Goal: Check status: Check status

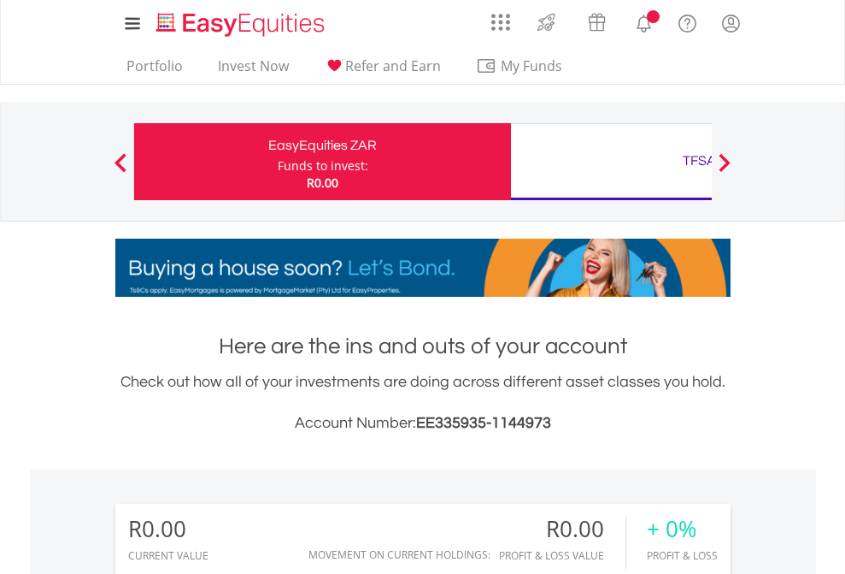
scroll to position [164, 268]
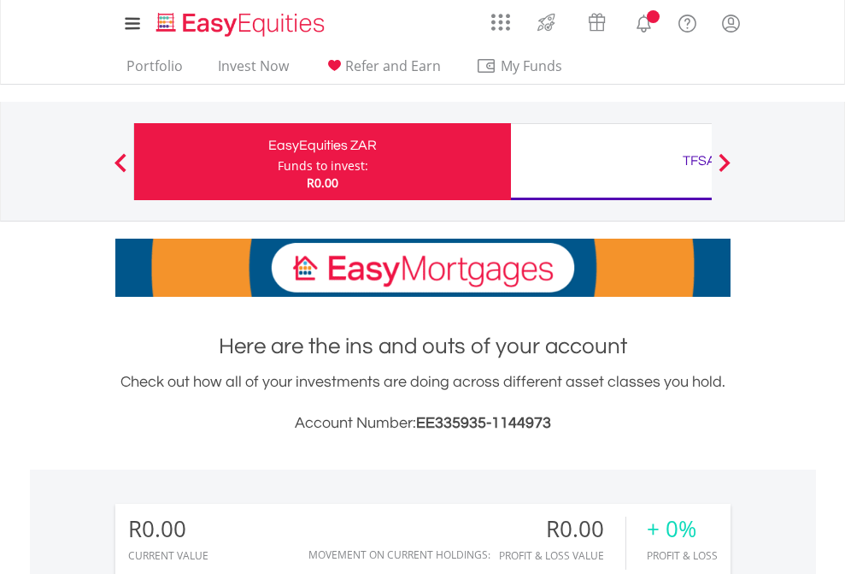
click at [278, 162] on div "Funds to invest:" at bounding box center [323, 165] width 91 height 17
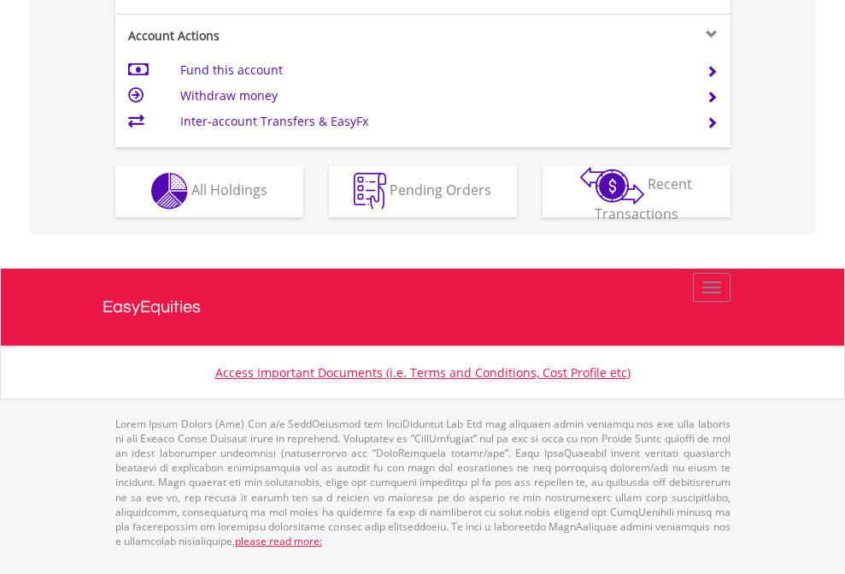
scroll to position [1598, 0]
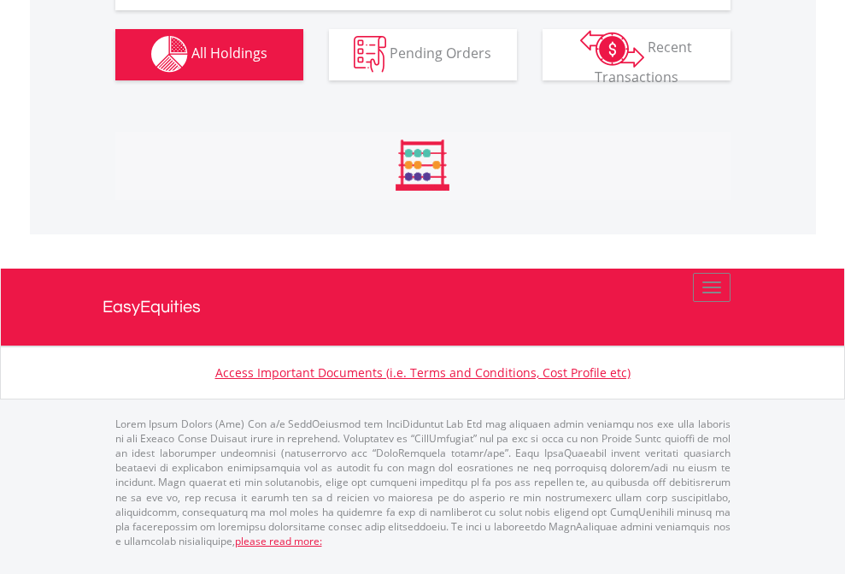
scroll to position [1693, 0]
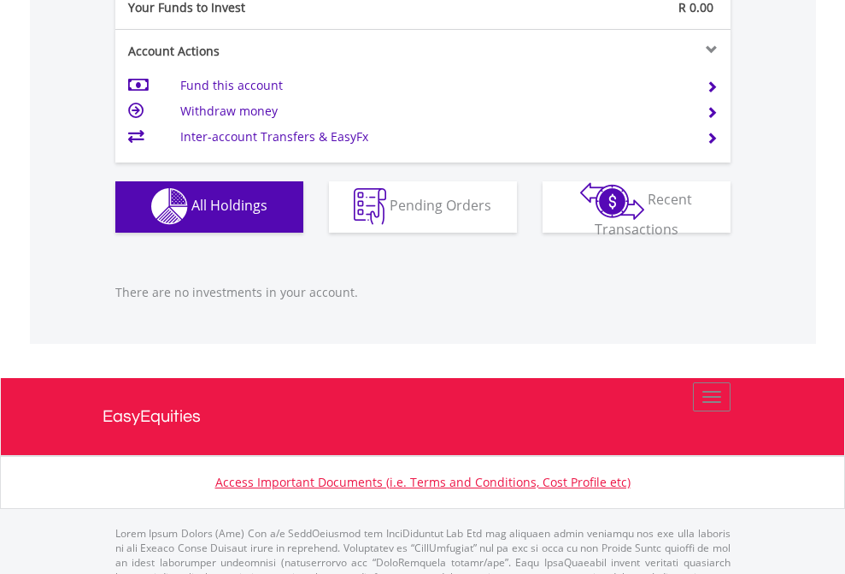
scroll to position [1693, 0]
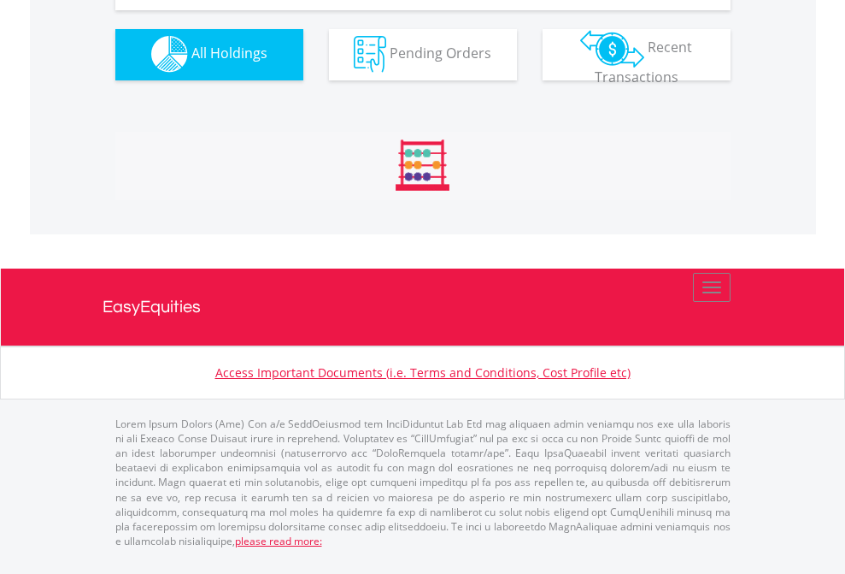
scroll to position [1693, 0]
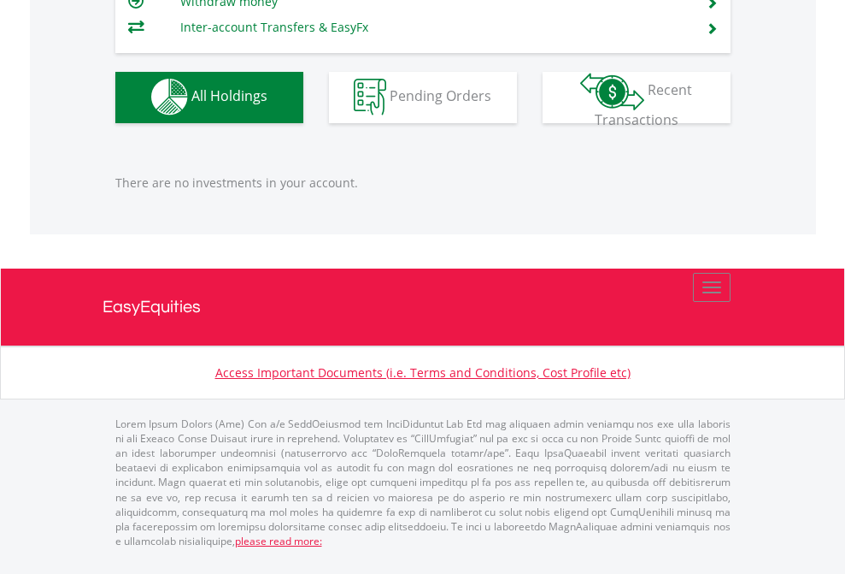
scroll to position [164, 268]
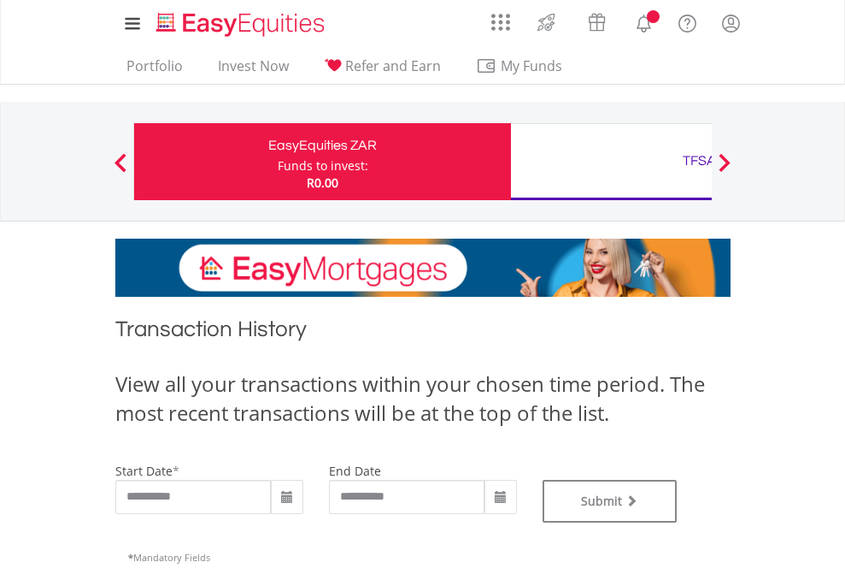
type input "**********"
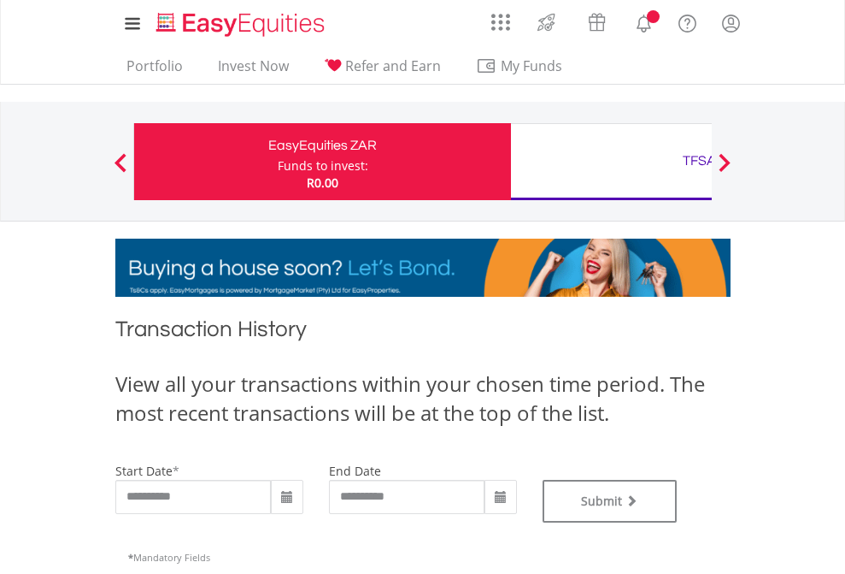
type input "**********"
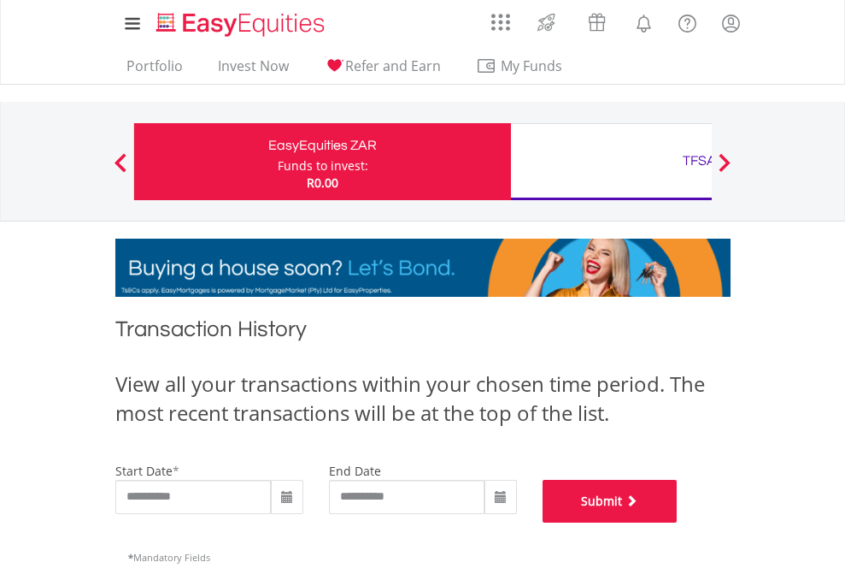
click at [678, 522] on button "Submit" at bounding box center [610, 501] width 135 height 43
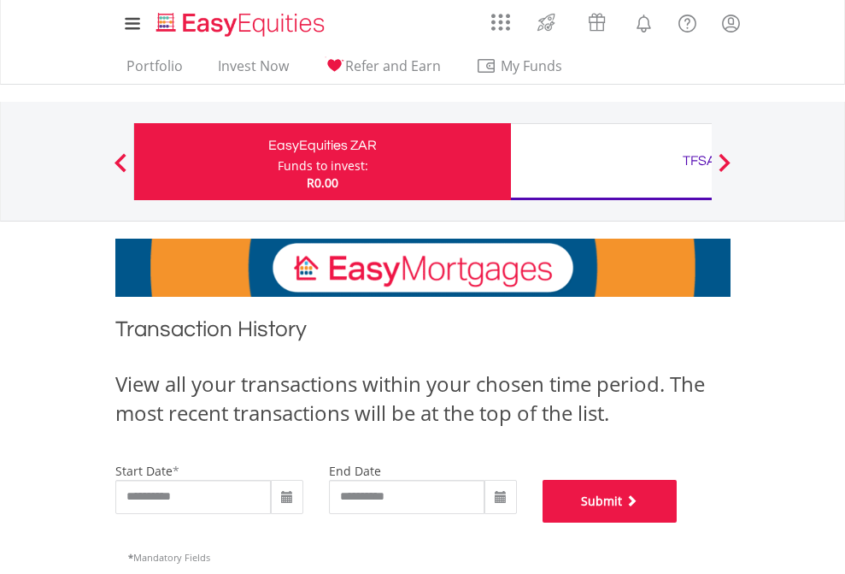
scroll to position [693, 0]
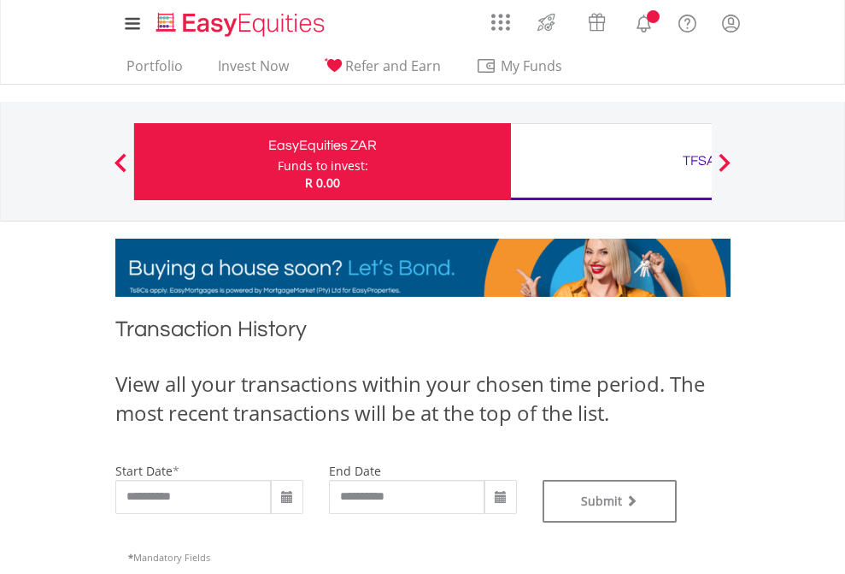
click at [611, 162] on div "TFSA" at bounding box center [699, 161] width 356 height 24
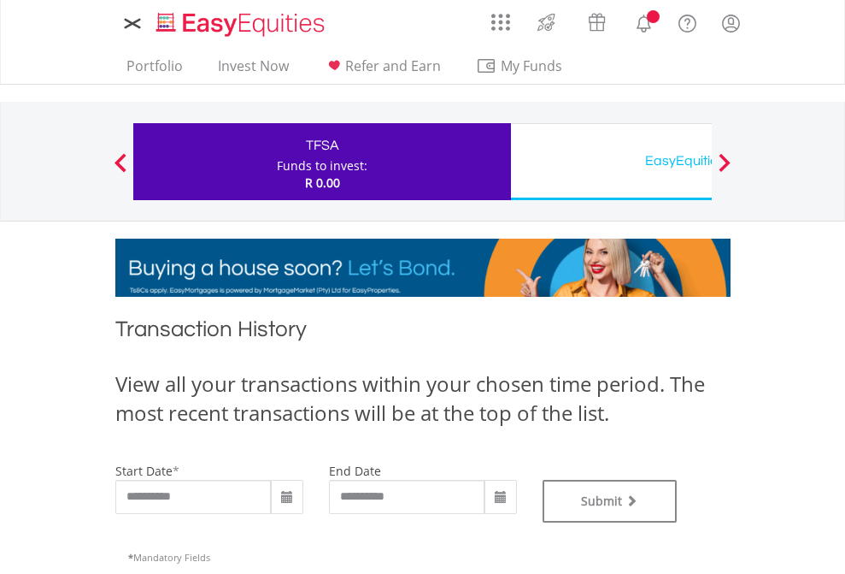
type input "**********"
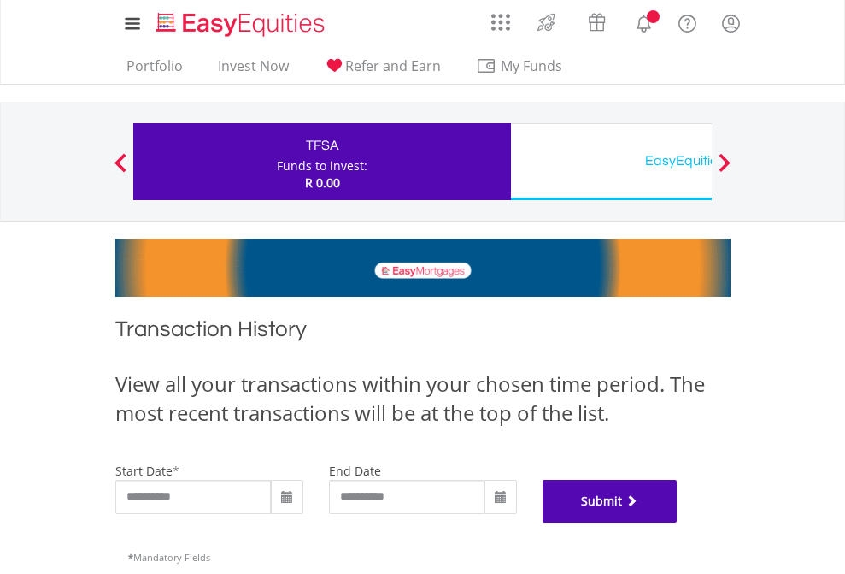
click at [678, 522] on button "Submit" at bounding box center [610, 501] width 135 height 43
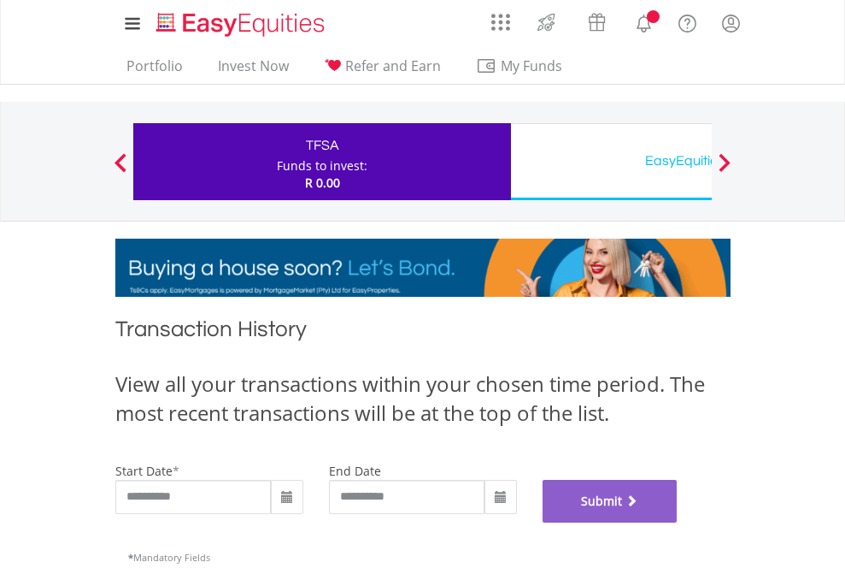
scroll to position [693, 0]
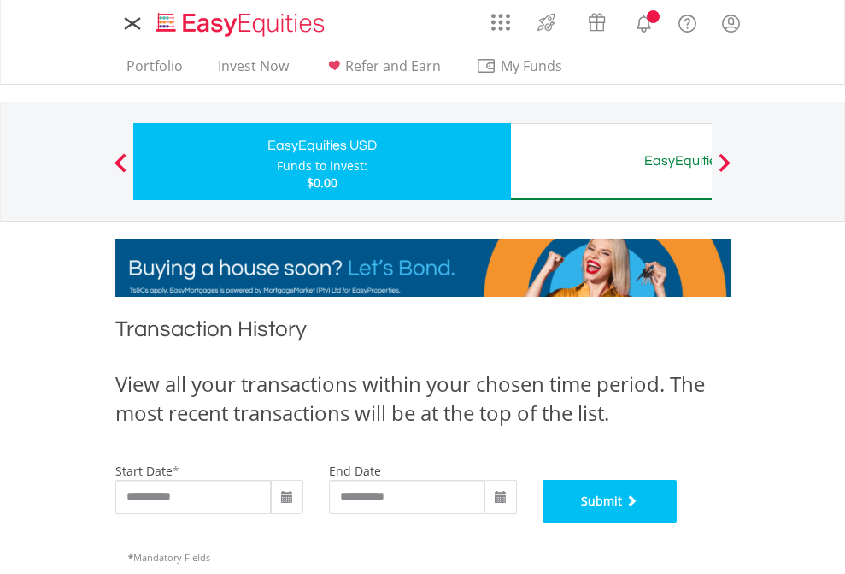
click at [678, 522] on button "Submit" at bounding box center [610, 501] width 135 height 43
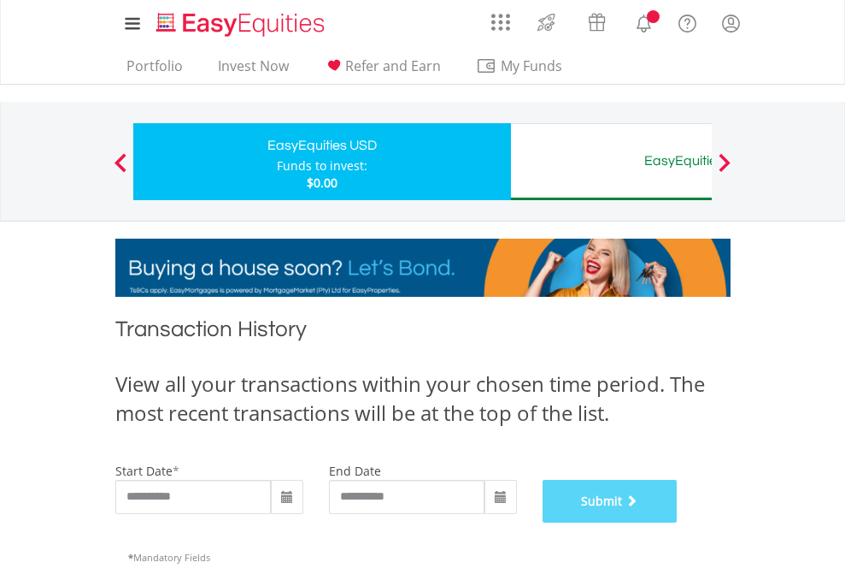
scroll to position [693, 0]
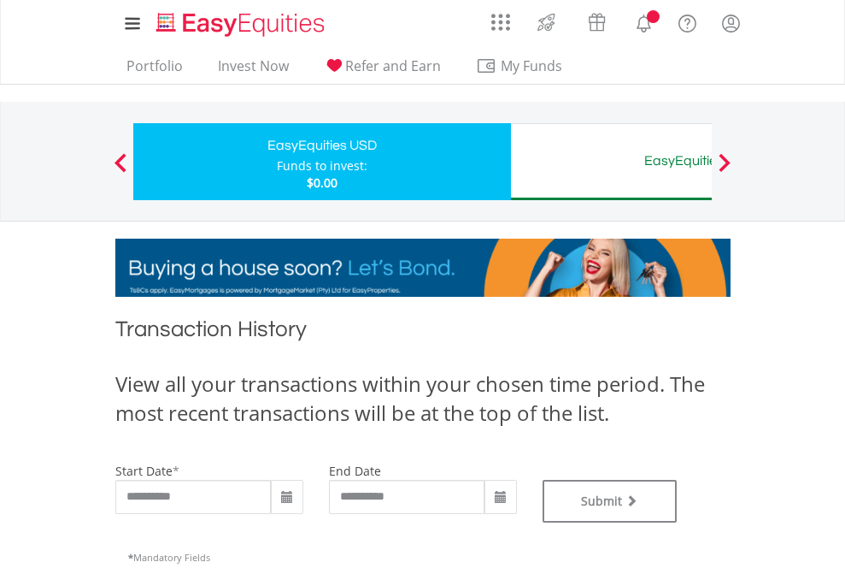
click at [611, 162] on div "EasyEquities AUD" at bounding box center [699, 161] width 356 height 24
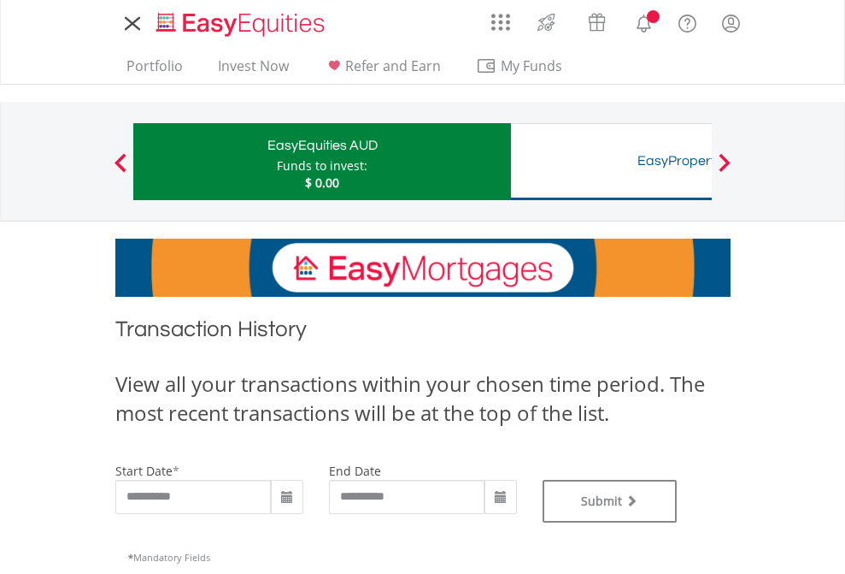
type input "**********"
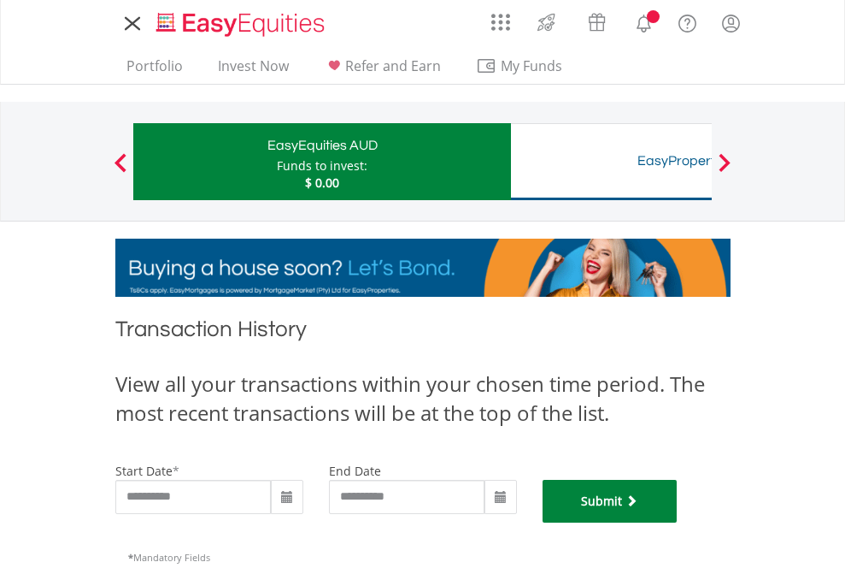
click at [678, 522] on button "Submit" at bounding box center [610, 501] width 135 height 43
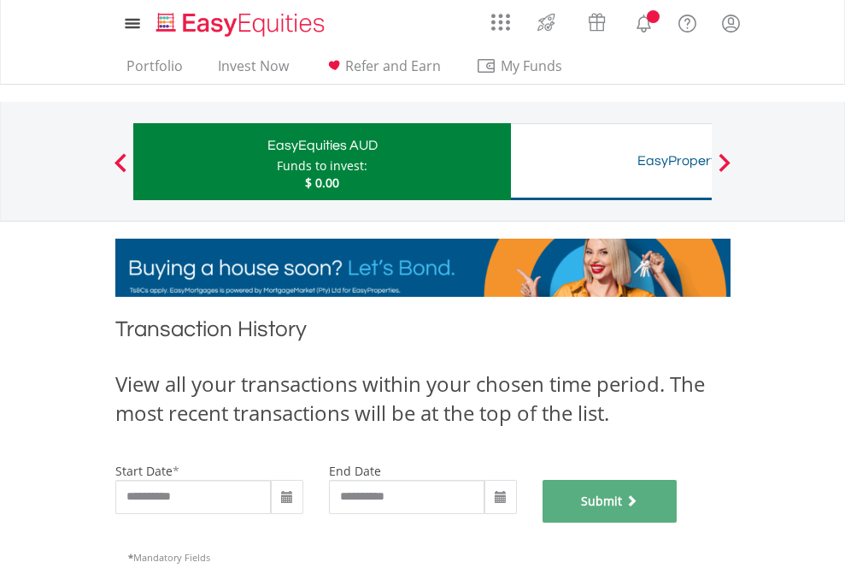
scroll to position [693, 0]
